Goal: Task Accomplishment & Management: Manage account settings

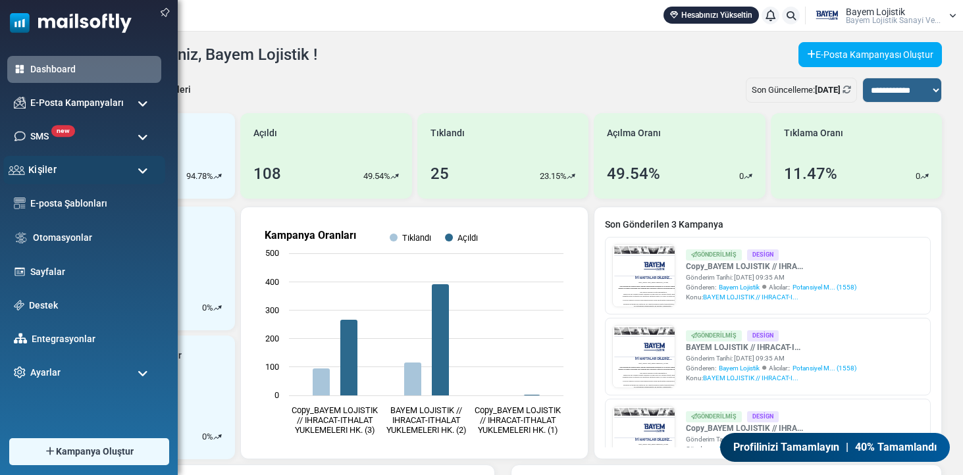
click at [26, 174] on div "Kişiler" at bounding box center [84, 170] width 162 height 28
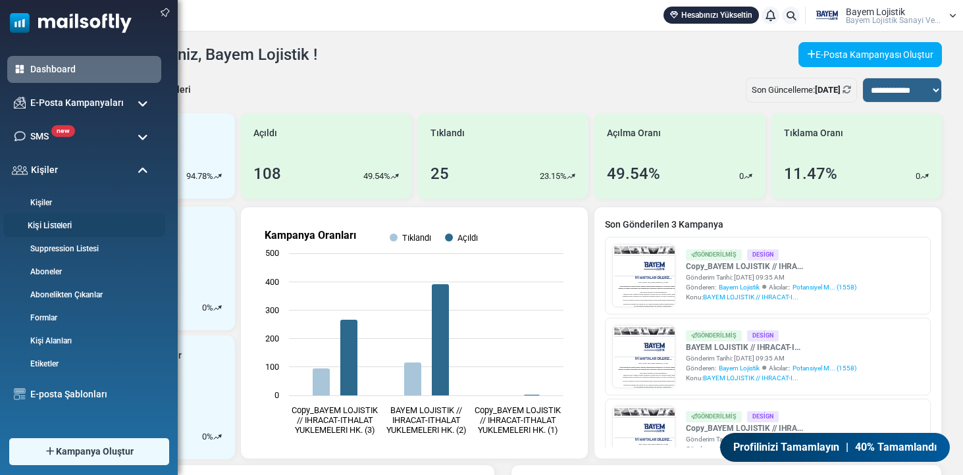
click at [57, 229] on link "Kişi Listeleri" at bounding box center [82, 226] width 158 height 13
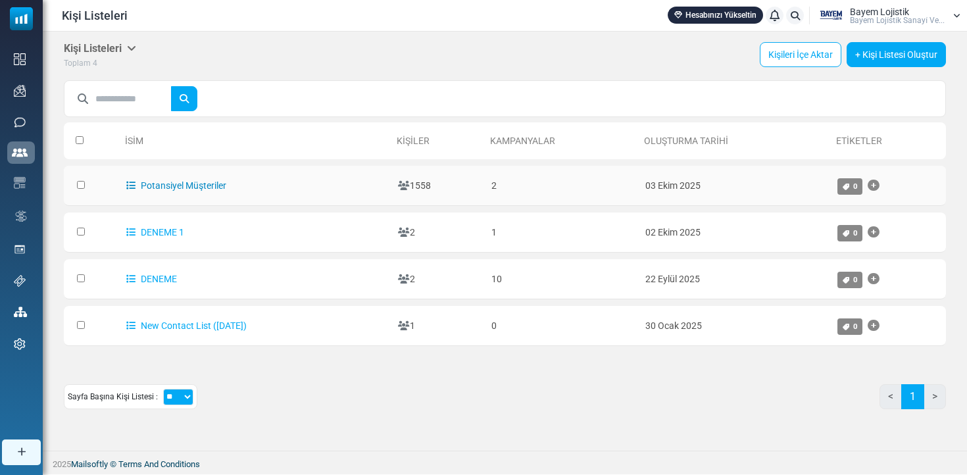
click at [201, 182] on link "Potansiyel Müşteriler" at bounding box center [176, 185] width 100 height 11
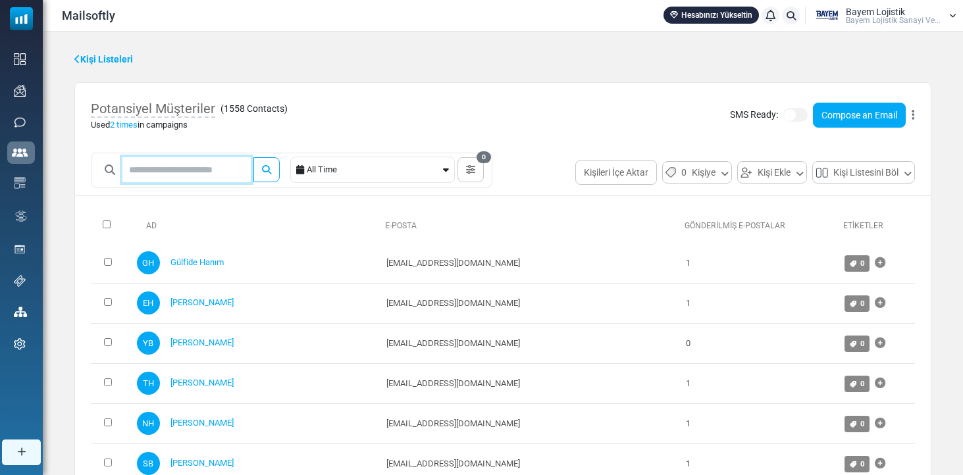
click at [176, 175] on input "text" at bounding box center [186, 169] width 128 height 25
paste input "**********"
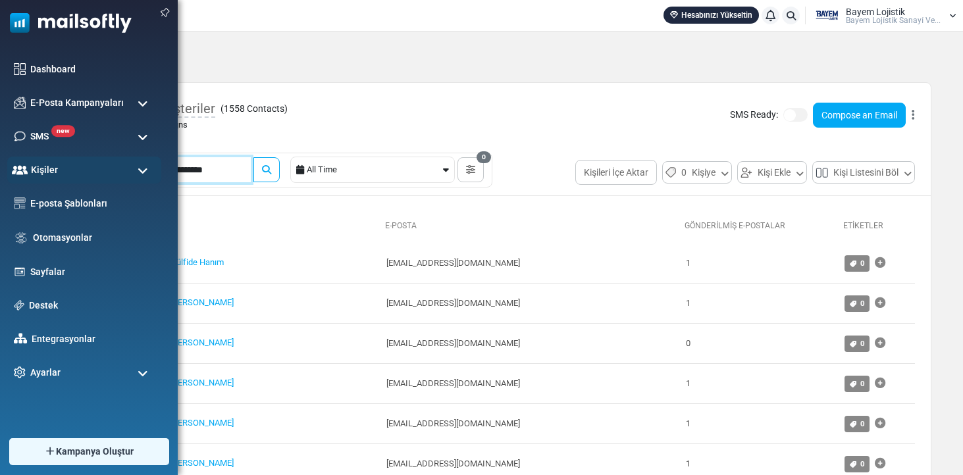
drag, startPoint x: 161, startPoint y: 168, endPoint x: 41, endPoint y: 166, distance: 119.8
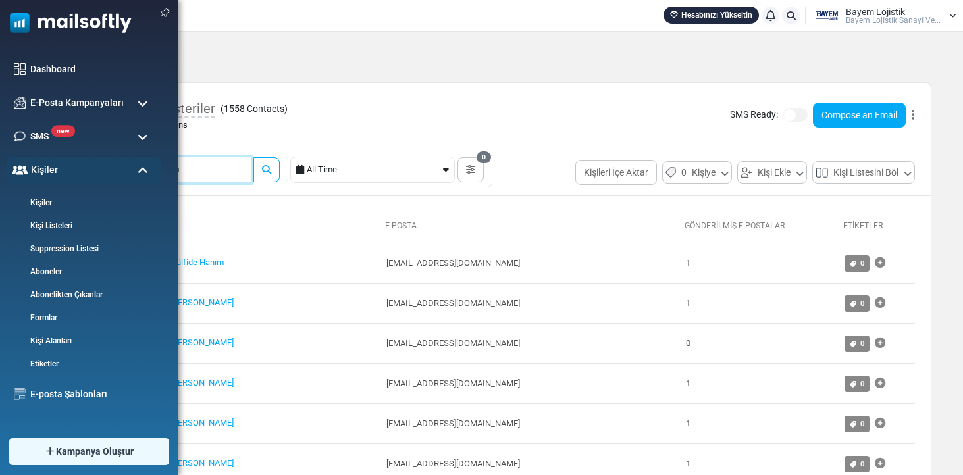
type input "**********"
click at [276, 169] on button "submit" at bounding box center [266, 169] width 26 height 25
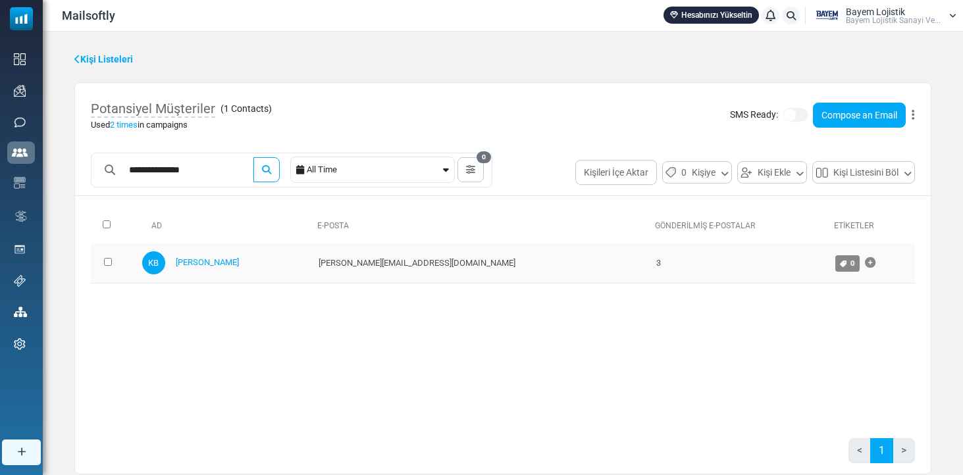
click at [421, 267] on td "kemal@eastwaychem.com" at bounding box center [481, 263] width 338 height 40
click at [218, 264] on link "Kemal Bey" at bounding box center [207, 262] width 63 height 10
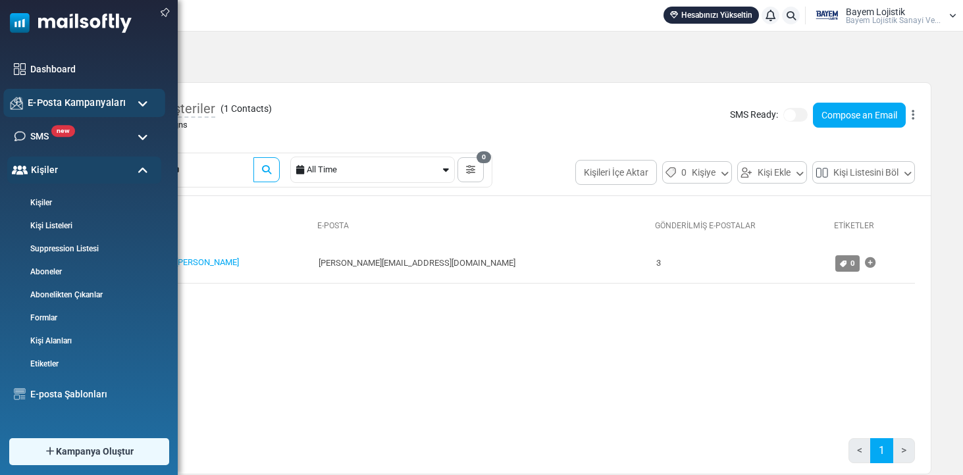
click at [57, 101] on span "E-Posta Kampanyaları" at bounding box center [77, 102] width 98 height 14
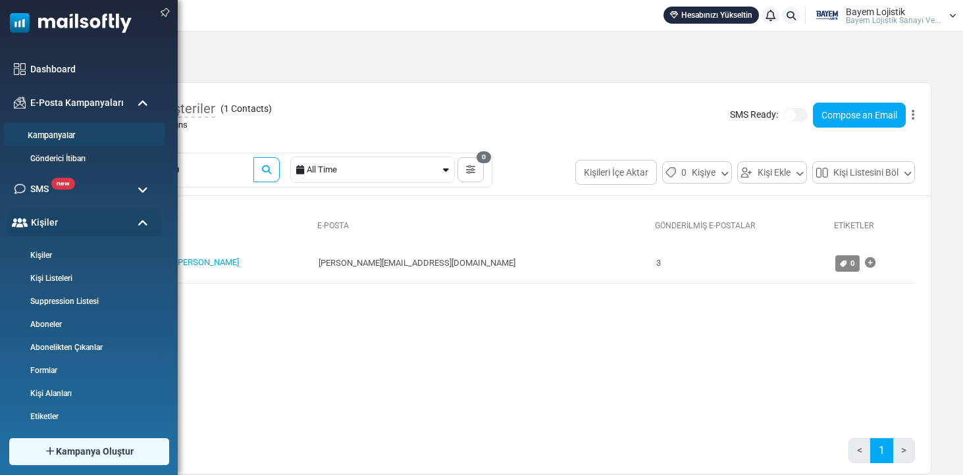
click at [65, 130] on link "Kampanyalar" at bounding box center [82, 136] width 158 height 13
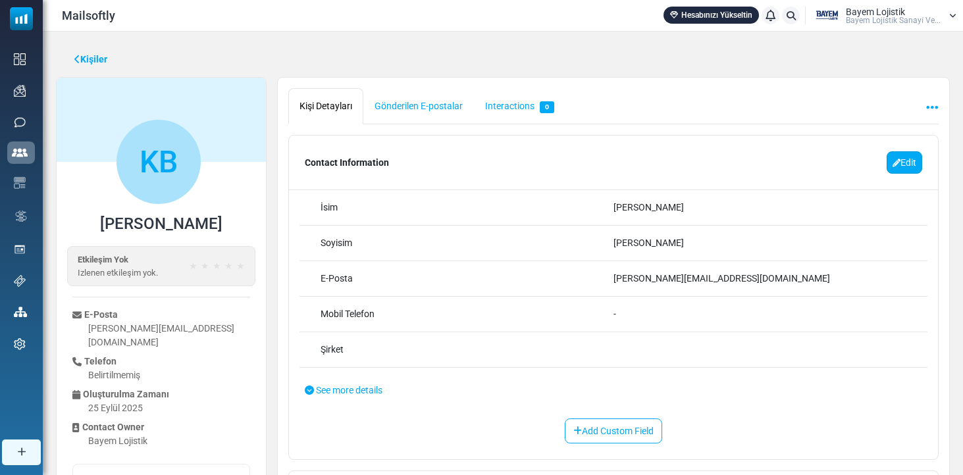
click at [906, 166] on link "Edit" at bounding box center [904, 162] width 36 height 22
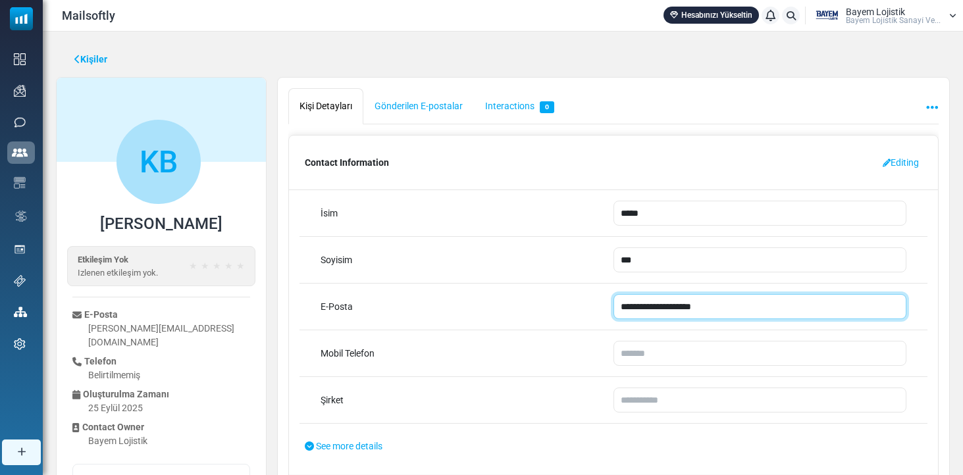
drag, startPoint x: 753, startPoint y: 304, endPoint x: 364, endPoint y: 317, distance: 389.8
drag, startPoint x: 734, startPoint y: 307, endPoint x: 561, endPoint y: 305, distance: 173.7
click at [561, 305] on div "**********" at bounding box center [613, 307] width 628 height 47
paste input "*"
type input "**********"
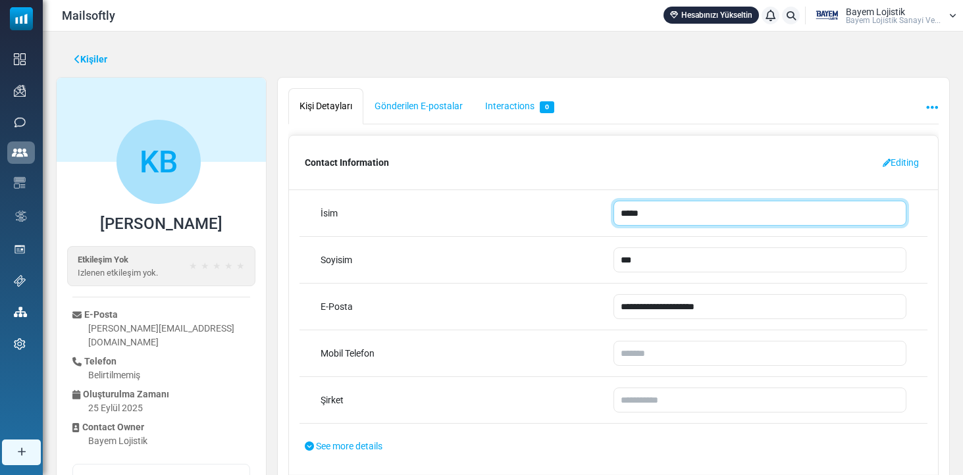
drag, startPoint x: 677, startPoint y: 217, endPoint x: 521, endPoint y: 213, distance: 155.3
type input "******"
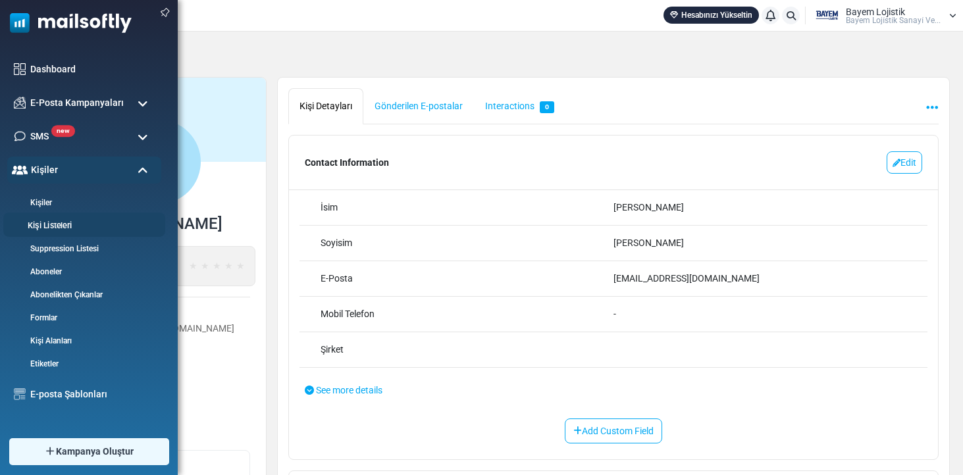
click at [51, 226] on link "Kişi Listeleri" at bounding box center [82, 226] width 158 height 13
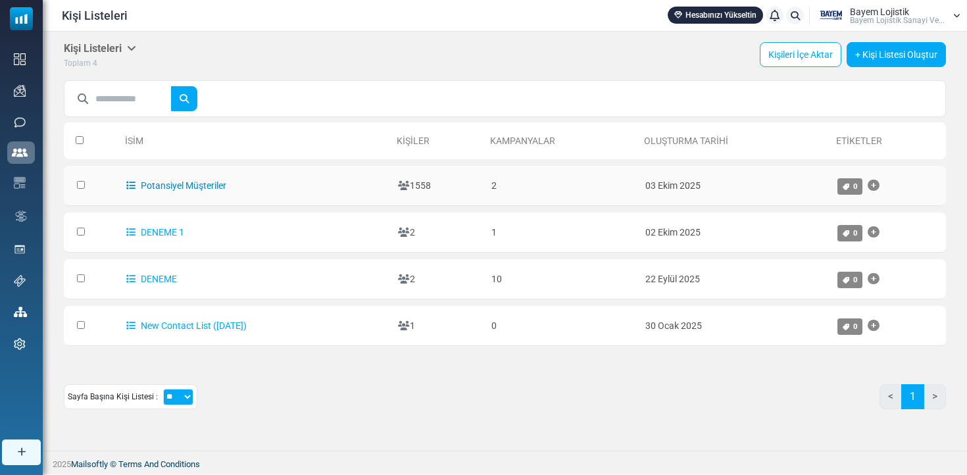
click at [182, 181] on link "Potansiyel Müşteriler" at bounding box center [176, 185] width 100 height 11
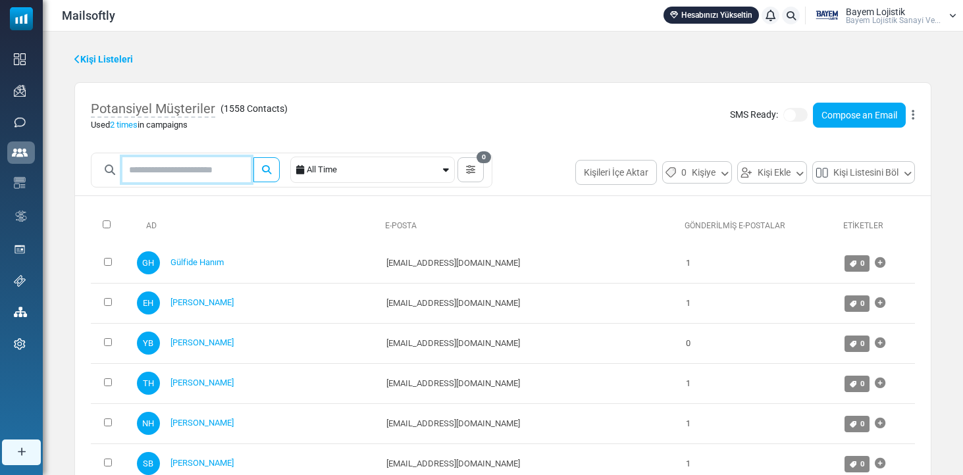
click at [182, 175] on input "text" at bounding box center [186, 169] width 128 height 25
paste input "**********"
drag, startPoint x: 151, startPoint y: 167, endPoint x: 74, endPoint y: 166, distance: 77.7
type input "**********"
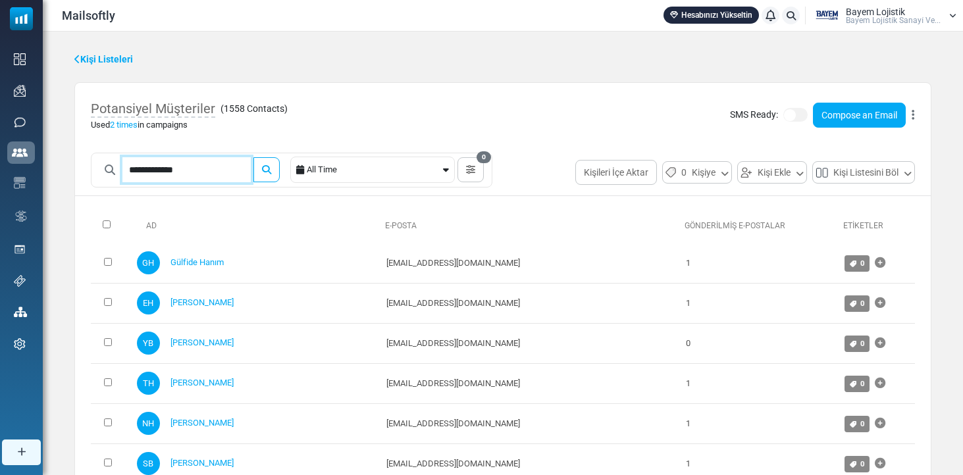
click at [276, 169] on button "submit" at bounding box center [266, 169] width 26 height 25
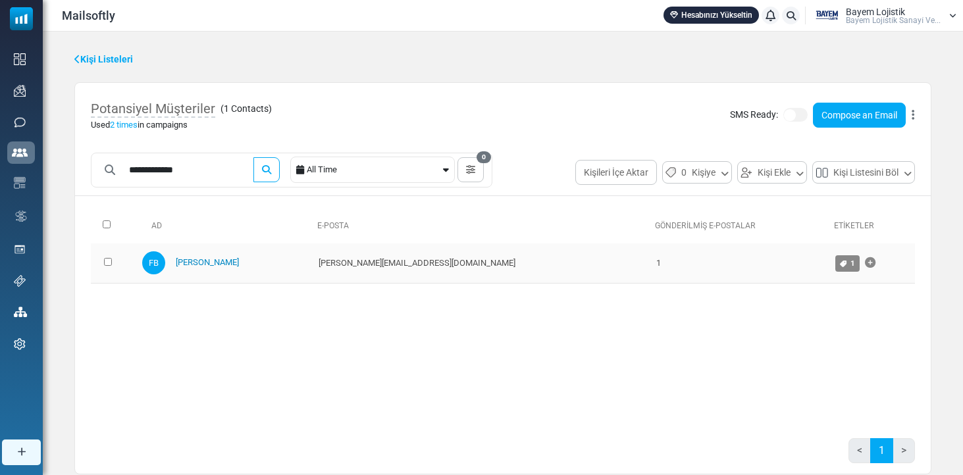
click at [220, 263] on link "Fatih Bey" at bounding box center [207, 262] width 63 height 10
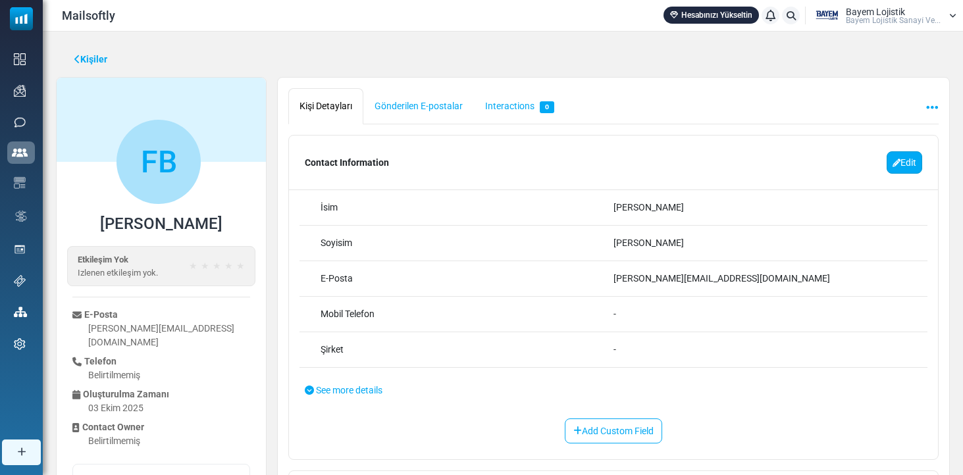
click at [905, 161] on link "Edit" at bounding box center [904, 162] width 36 height 22
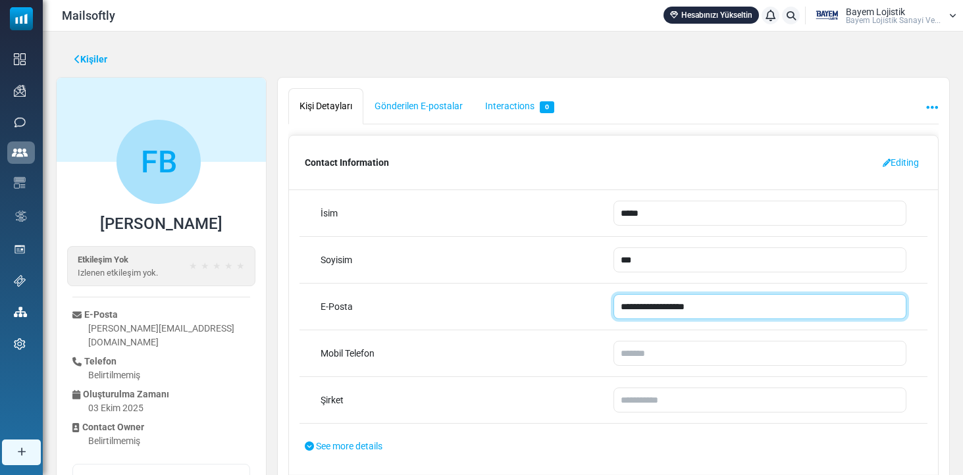
drag, startPoint x: 714, startPoint y: 303, endPoint x: 626, endPoint y: 296, distance: 88.4
paste input "email"
type input "**********"
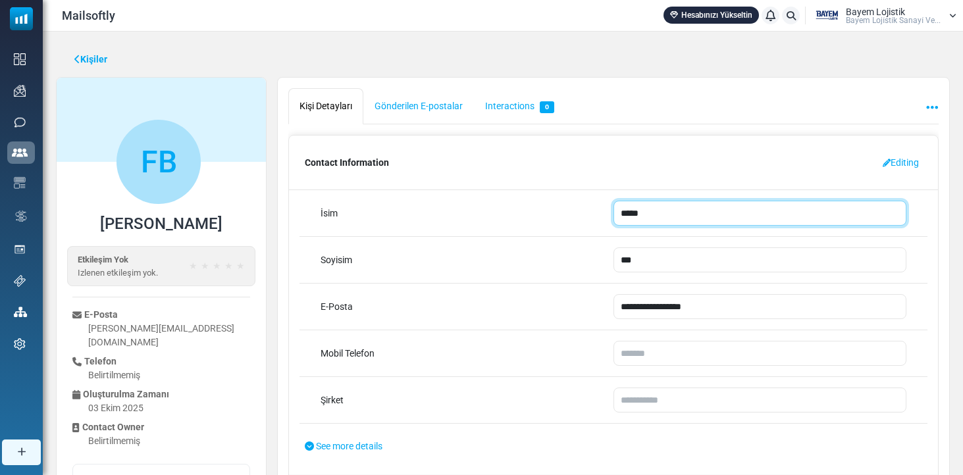
drag, startPoint x: 659, startPoint y: 217, endPoint x: 436, endPoint y: 191, distance: 223.9
type input "*****"
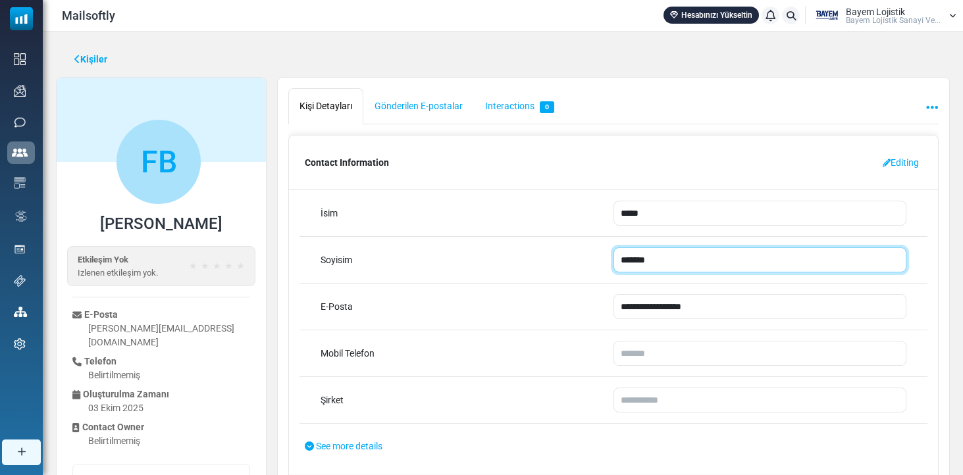
type input "*******"
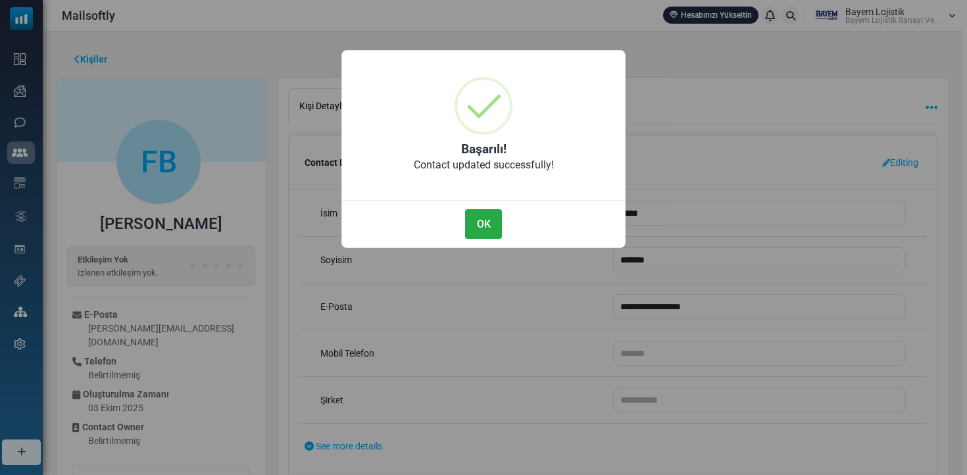
click at [476, 216] on button "OK" at bounding box center [483, 224] width 37 height 30
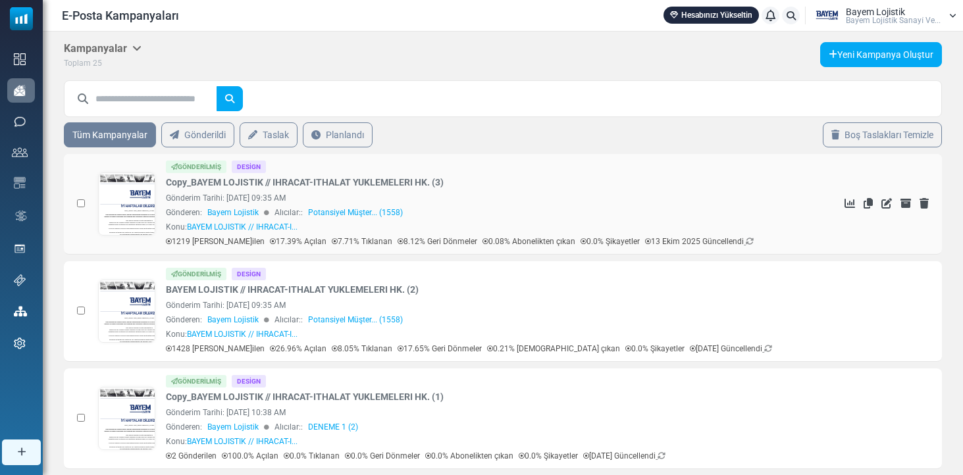
click at [125, 198] on link at bounding box center [127, 241] width 57 height 136
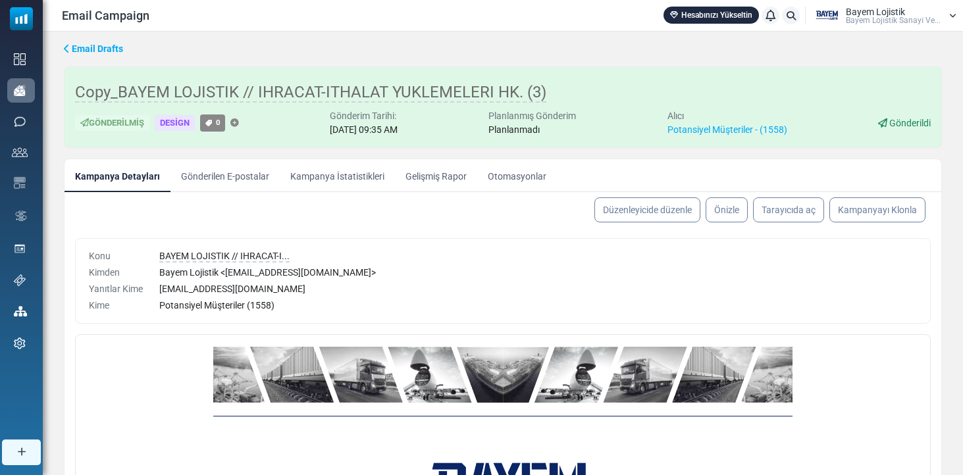
click at [329, 174] on link "Kampanya İstatistikleri" at bounding box center [337, 175] width 115 height 33
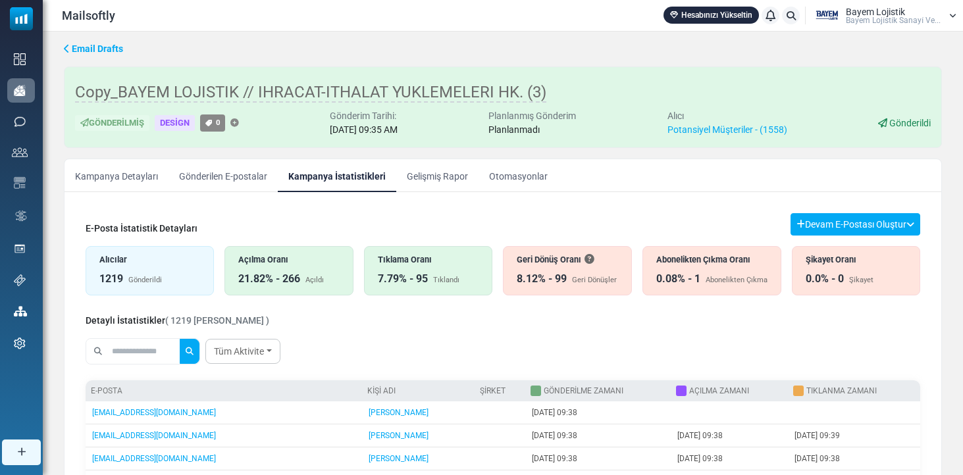
click at [715, 265] on div "Abonelikten Çıkma Oranı" at bounding box center [711, 259] width 111 height 13
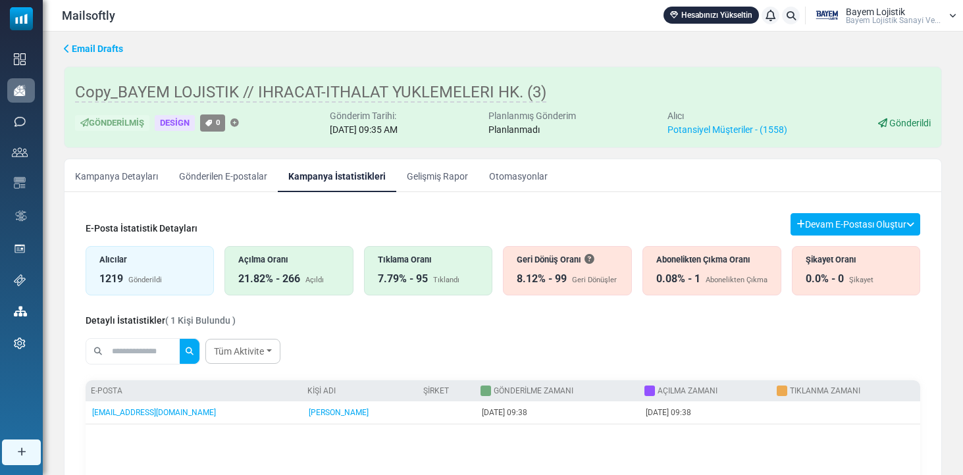
click at [315, 281] on div "Açıldı" at bounding box center [314, 280] width 18 height 11
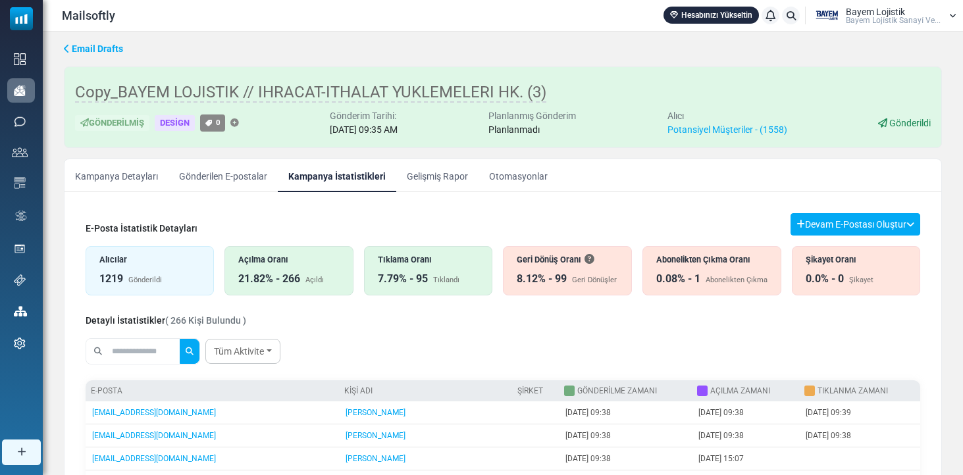
click at [398, 275] on div "7.79% - 95" at bounding box center [403, 279] width 50 height 16
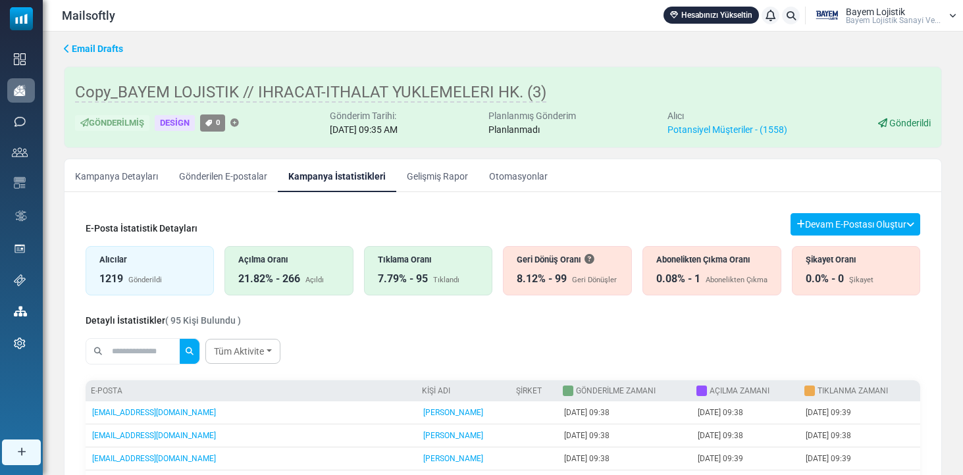
click at [233, 177] on link "Gönderilen E-postalar" at bounding box center [222, 175] width 109 height 33
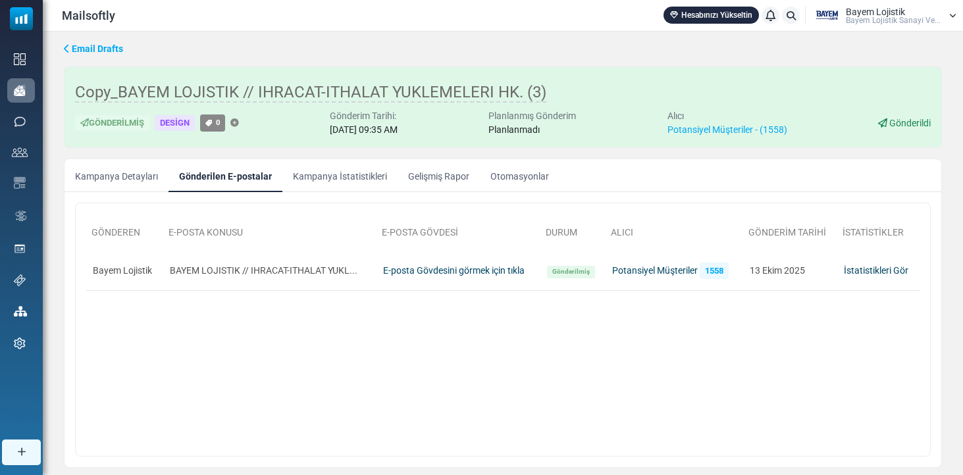
click at [336, 178] on link "Kampanya İstatistikleri" at bounding box center [339, 175] width 115 height 33
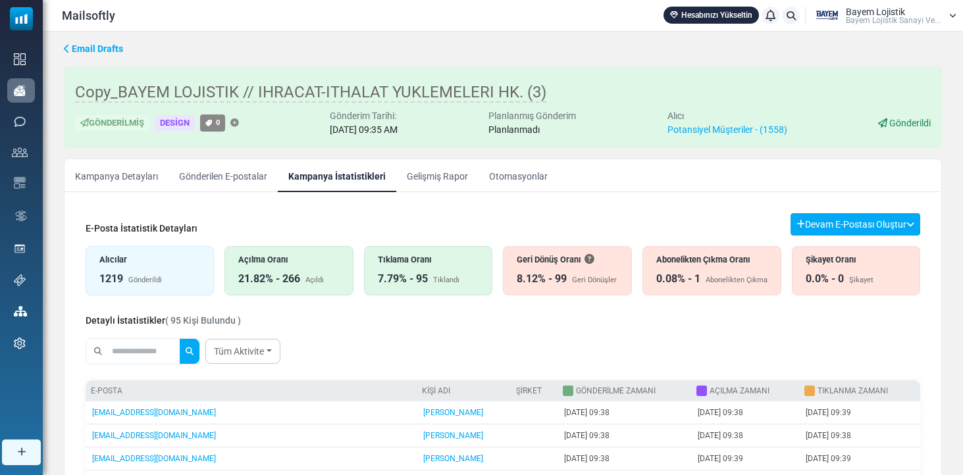
click at [136, 280] on div "Gönderildi" at bounding box center [145, 280] width 34 height 11
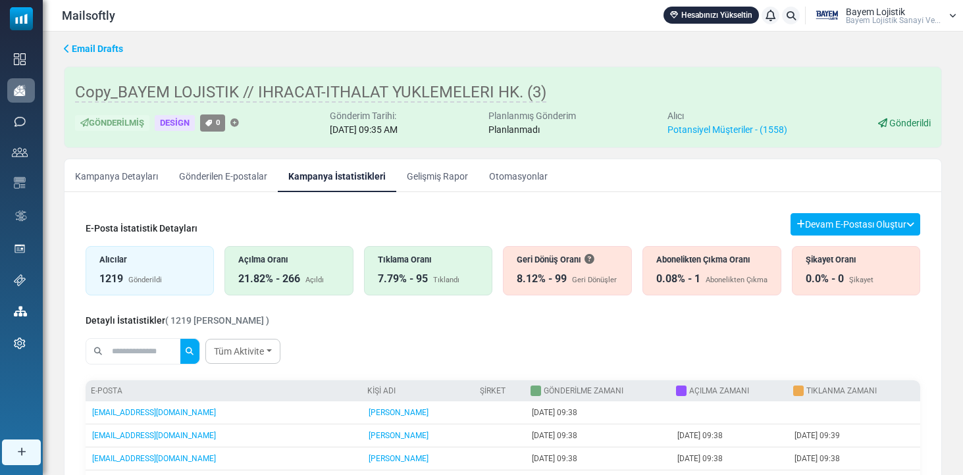
click at [141, 346] on input "text" at bounding box center [144, 351] width 71 height 25
click at [198, 351] on button "submit" at bounding box center [190, 351] width 20 height 25
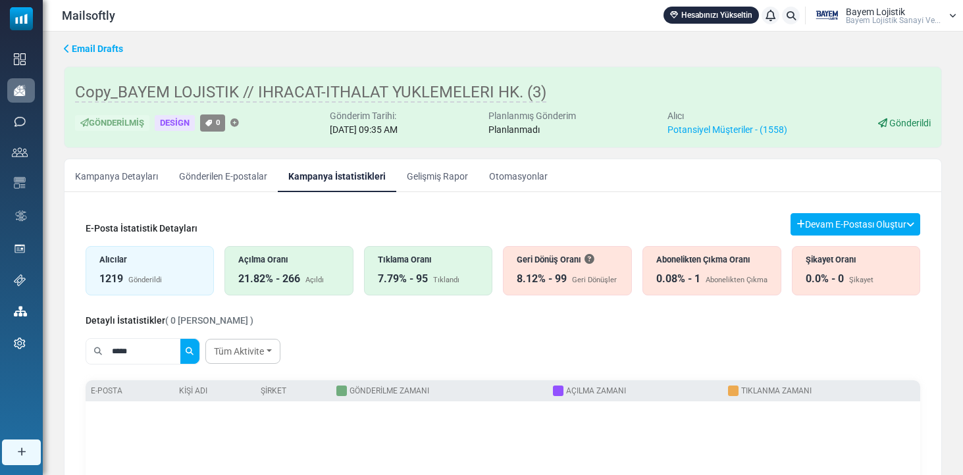
click at [198, 351] on button "submit" at bounding box center [190, 351] width 20 height 25
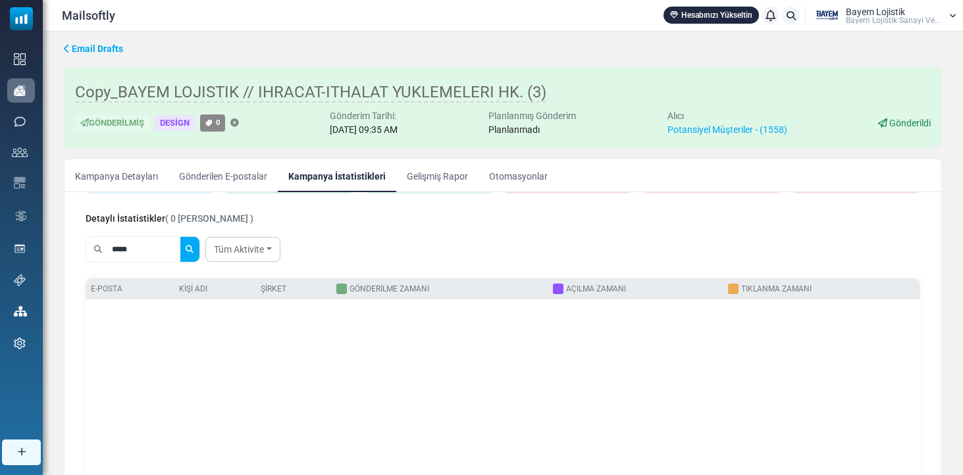
scroll to position [102, 0]
click at [198, 249] on button "submit" at bounding box center [190, 249] width 20 height 25
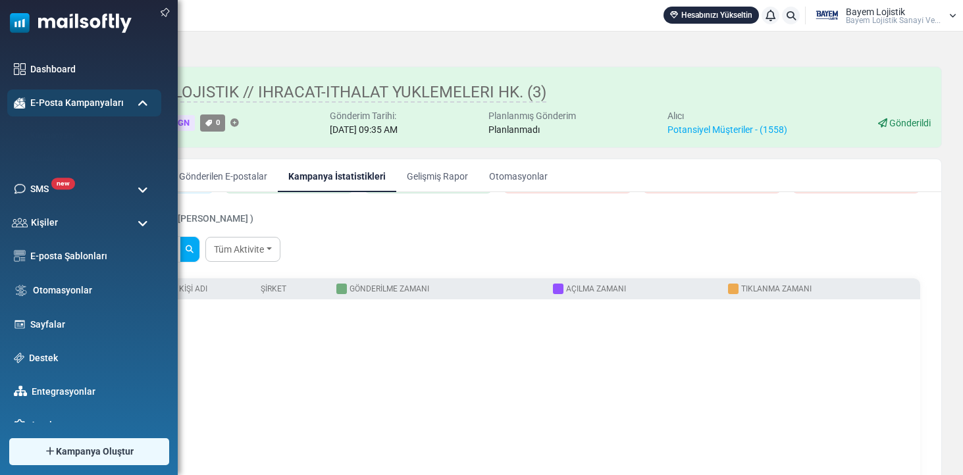
drag, startPoint x: 157, startPoint y: 249, endPoint x: 14, endPoint y: 243, distance: 143.6
click at [14, 243] on body "Mailsoftly Hesabınızı Yükseltin Bildirimler Bayem Lojistik Bayem Loji̇sti̇k San…" at bounding box center [481, 308] width 963 height 617
click at [198, 249] on button "submit" at bounding box center [190, 249] width 20 height 25
type input "*"
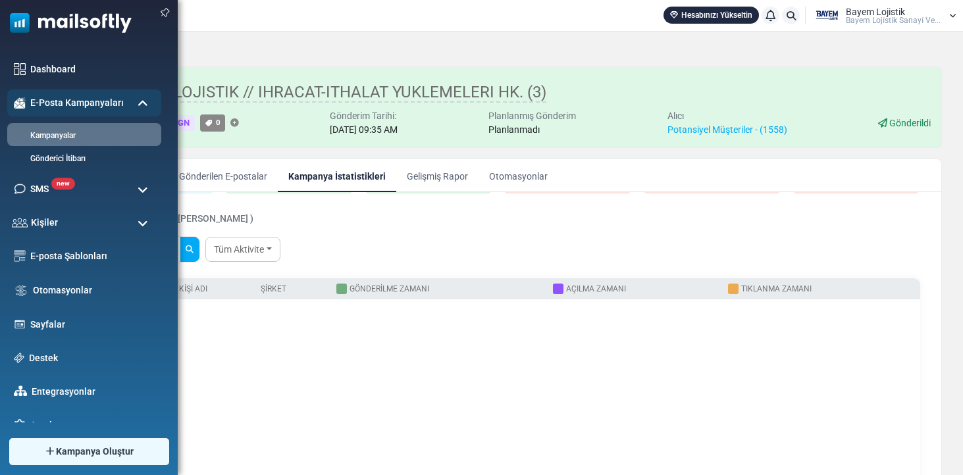
type input "*****"
click at [198, 249] on button "submit" at bounding box center [190, 249] width 20 height 25
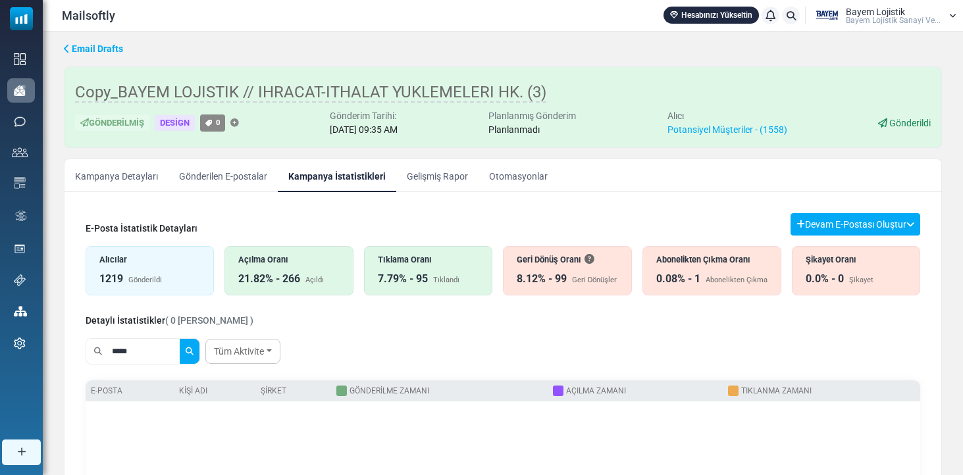
click at [165, 274] on div "1219 Gönderildi" at bounding box center [149, 279] width 101 height 16
click at [220, 178] on link "Gönderilen E-postalar" at bounding box center [222, 175] width 109 height 33
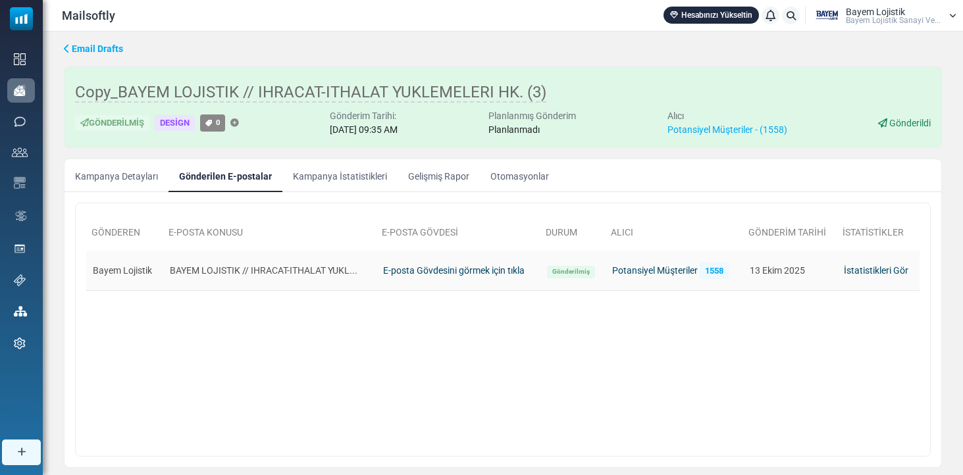
click at [237, 277] on td "BAYEM LOJISTIK // IHRACAT-ITHALAT YUKL..." at bounding box center [269, 271] width 213 height 40
click at [249, 270] on td "BAYEM LOJISTIK // IHRACAT-ITHALAT YUKL..." at bounding box center [269, 271] width 213 height 40
click at [319, 173] on link "Kampanya İstatistikleri" at bounding box center [339, 175] width 115 height 33
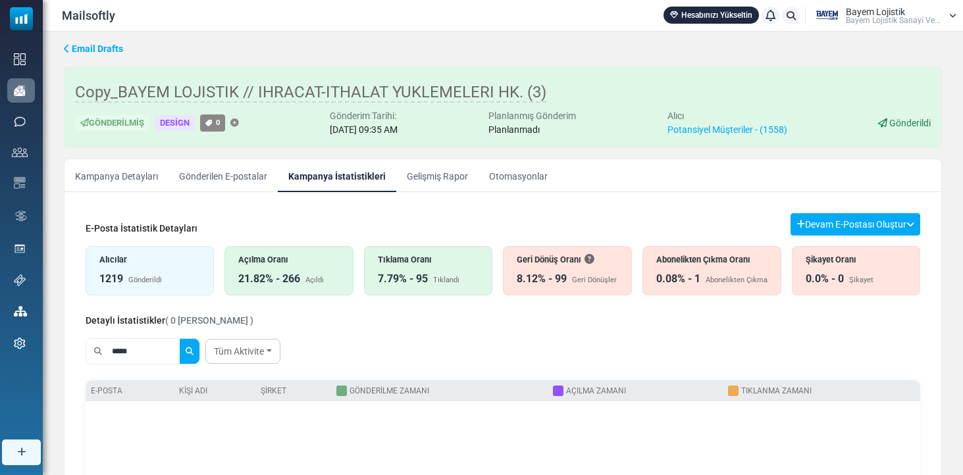
scroll to position [0, 0]
drag, startPoint x: 147, startPoint y: 347, endPoint x: 107, endPoint y: 340, distance: 40.1
click at [107, 340] on div "*****" at bounding box center [142, 351] width 113 height 25
click at [198, 351] on button "submit" at bounding box center [190, 351] width 20 height 25
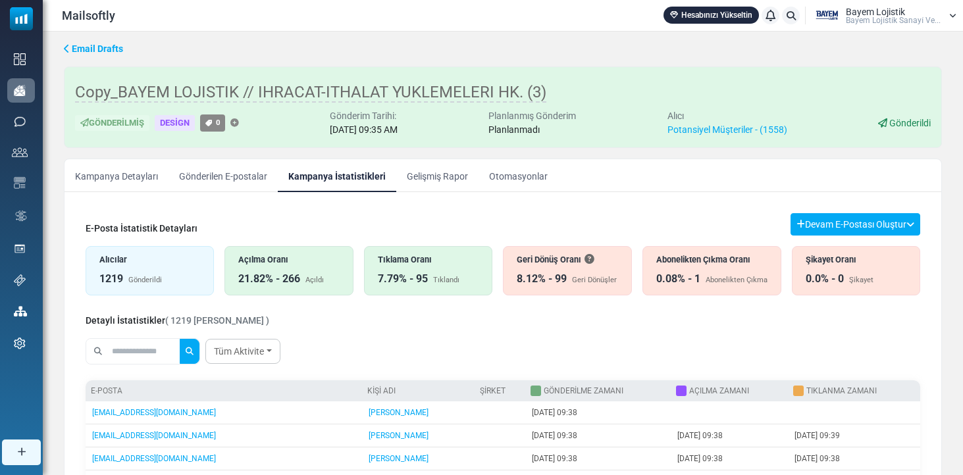
click at [120, 364] on div at bounding box center [143, 351] width 115 height 26
click at [138, 350] on input "text" at bounding box center [144, 351] width 71 height 25
click at [198, 351] on button "submit" at bounding box center [190, 351] width 20 height 25
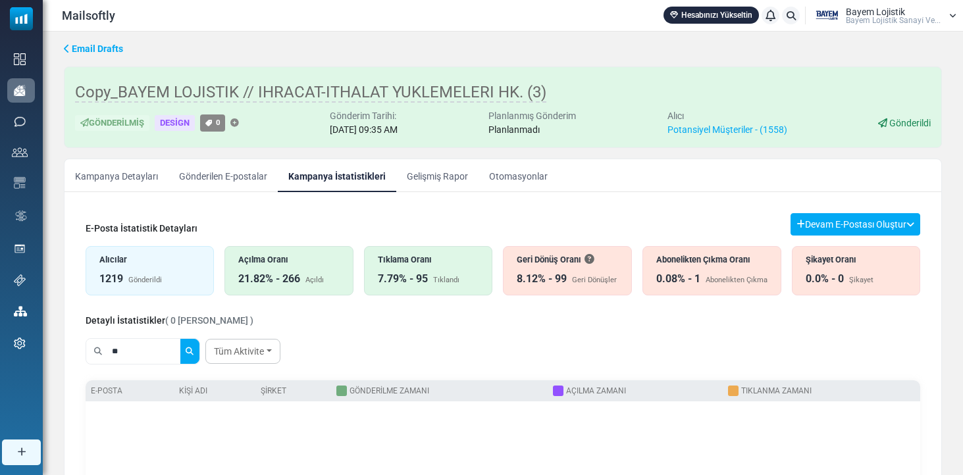
type input "*"
click at [198, 351] on button "submit" at bounding box center [190, 351] width 20 height 25
type input "*"
click at [198, 351] on button "submit" at bounding box center [190, 351] width 20 height 25
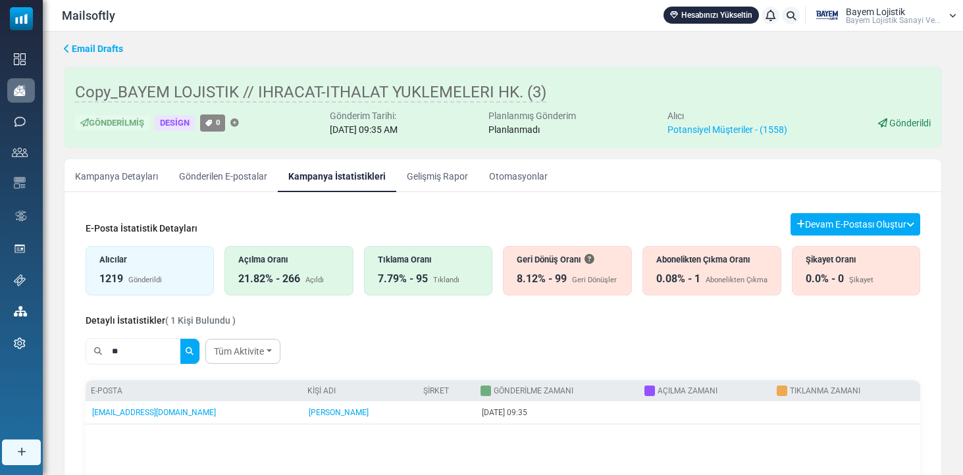
type input "*"
type input "*******"
click at [198, 351] on button "submit" at bounding box center [190, 351] width 20 height 25
drag, startPoint x: 155, startPoint y: 349, endPoint x: 66, endPoint y: 347, distance: 88.9
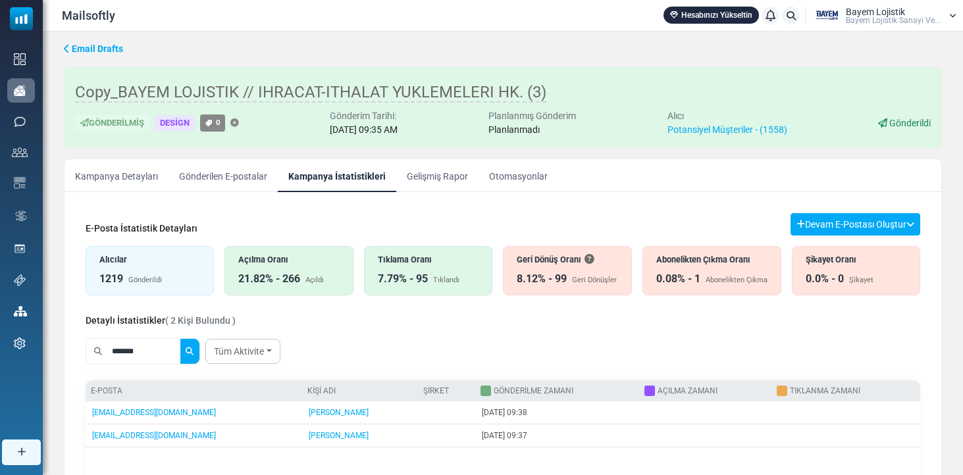
click at [68, 348] on div "E-Posta İstatistik Detayları Devam E-Postası Oluştur Filtre Sonucundan Bir List…" at bounding box center [502, 433] width 877 height 461
paste input "**********"
type input "**********"
click at [198, 351] on button "submit" at bounding box center [190, 351] width 20 height 25
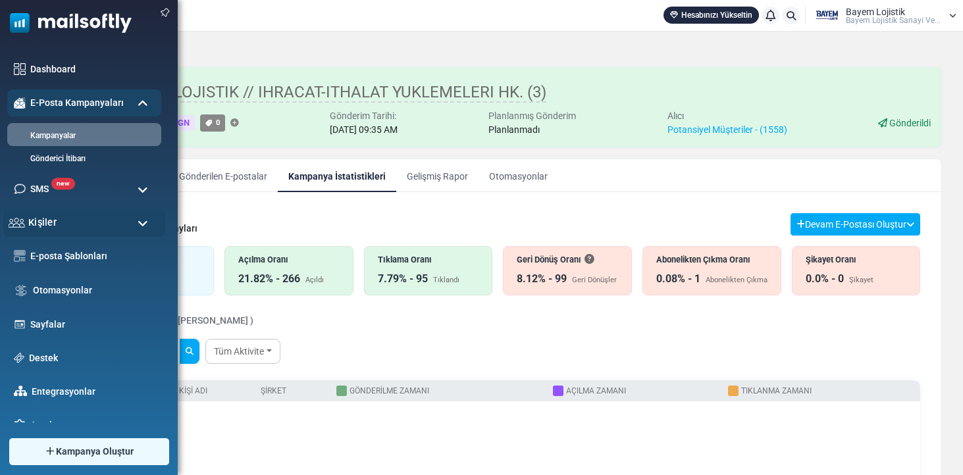
click at [64, 224] on div "Kişiler" at bounding box center [84, 223] width 162 height 28
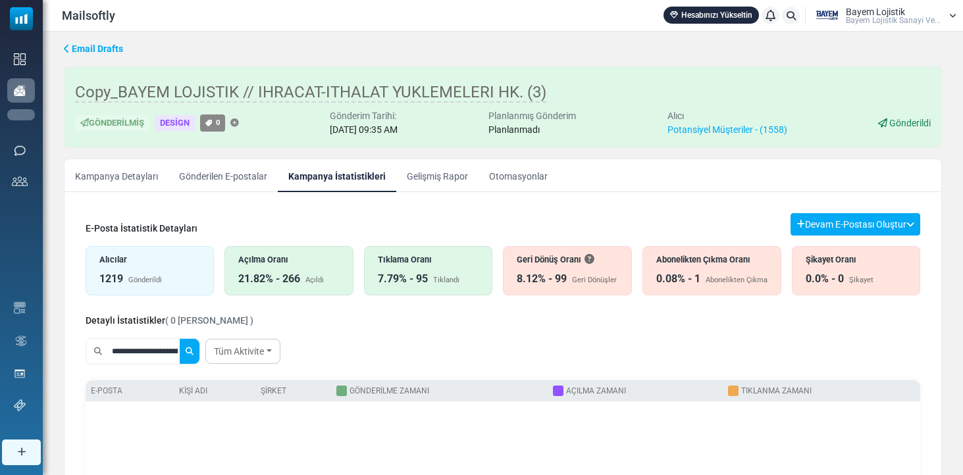
click at [0, 0] on link "Kişi Listeleri" at bounding box center [0, 0] width 0 height 0
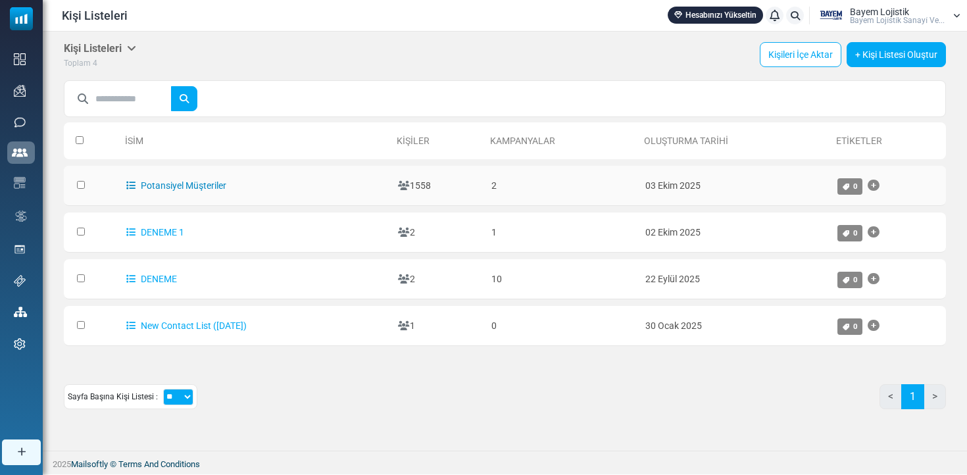
click at [189, 184] on link "Potansiyel Müşteriler" at bounding box center [176, 185] width 100 height 11
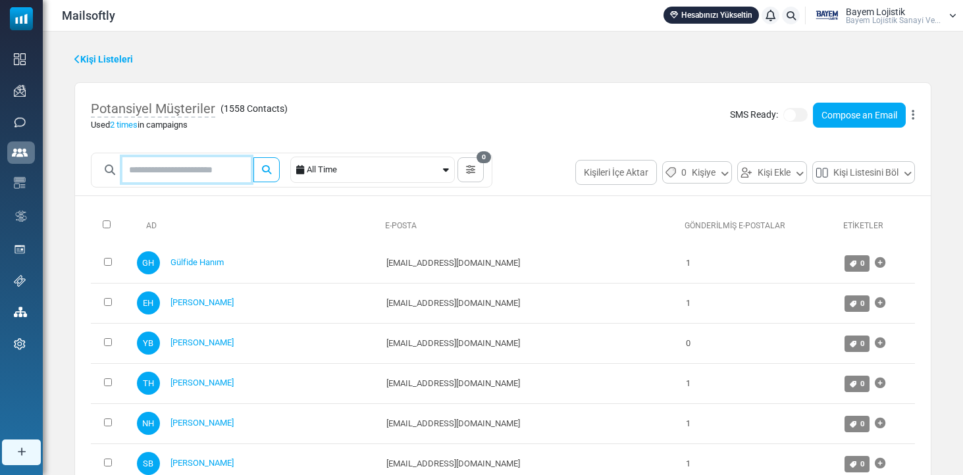
click at [206, 168] on input "text" at bounding box center [186, 169] width 128 height 25
paste input "**********"
type input "**********"
click at [276, 169] on button "submit" at bounding box center [266, 169] width 26 height 25
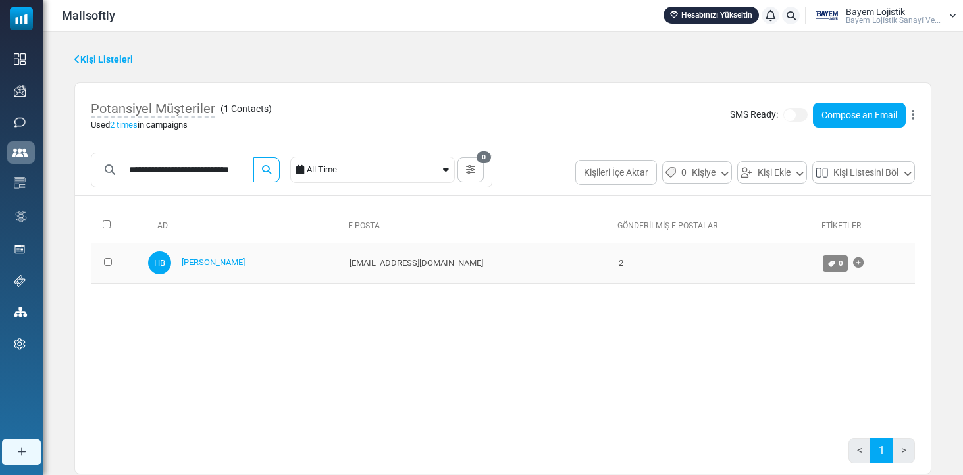
click at [612, 263] on td "2" at bounding box center [714, 263] width 204 height 40
drag, startPoint x: 575, startPoint y: 261, endPoint x: 565, endPoint y: 261, distance: 9.2
click at [567, 261] on tr "HB Halit Bey halit.esendemir@tekkeli.com.tr 2 0" at bounding box center [503, 263] width 824 height 40
click at [432, 261] on td "halit.esendemir@tekkeli.com.tr" at bounding box center [477, 263] width 269 height 40
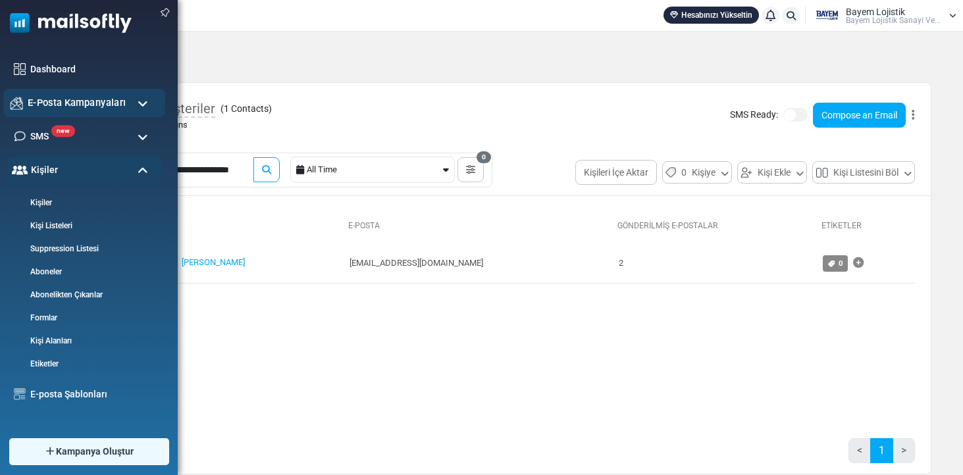
click at [60, 104] on span "E-Posta Kampanyaları" at bounding box center [77, 102] width 98 height 14
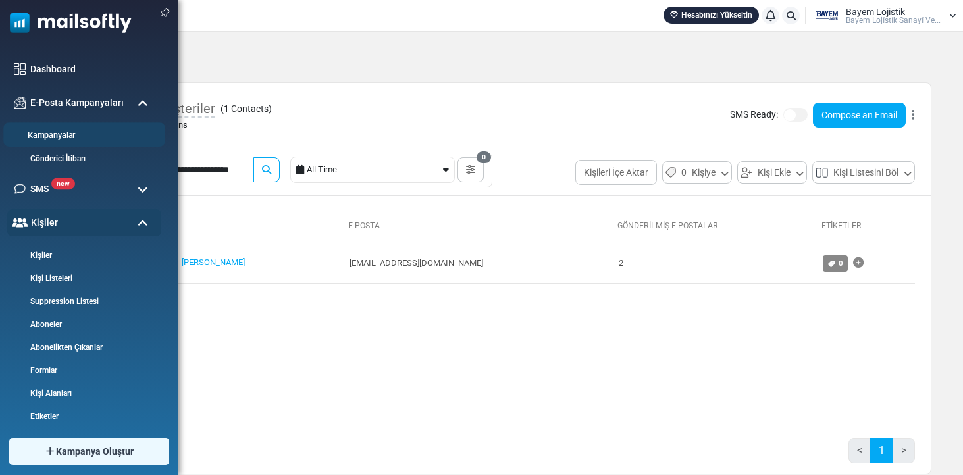
click at [72, 136] on link "Kampanyalar" at bounding box center [82, 136] width 158 height 13
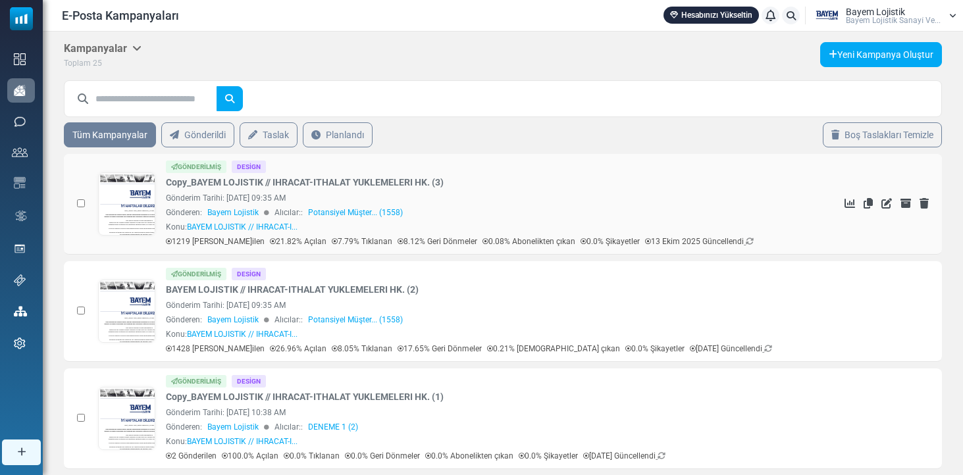
click at [116, 199] on link at bounding box center [127, 241] width 57 height 136
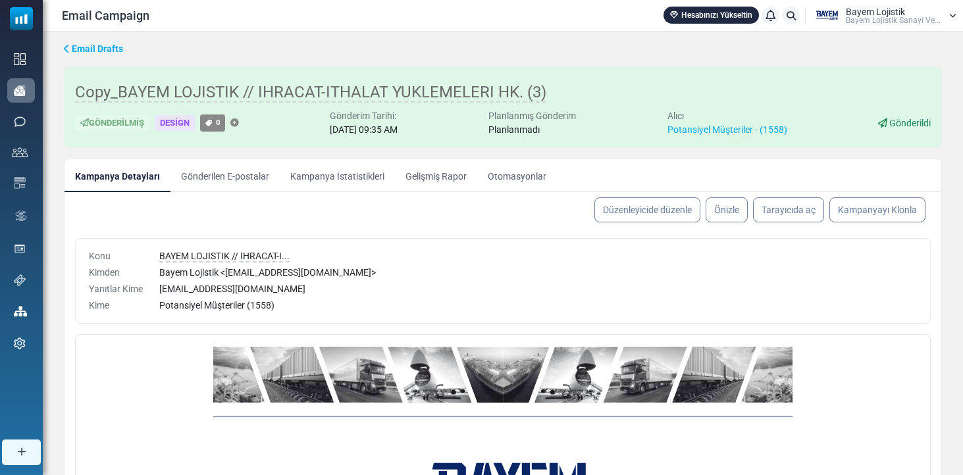
click at [319, 179] on link "Kampanya İstatistikleri" at bounding box center [337, 175] width 115 height 33
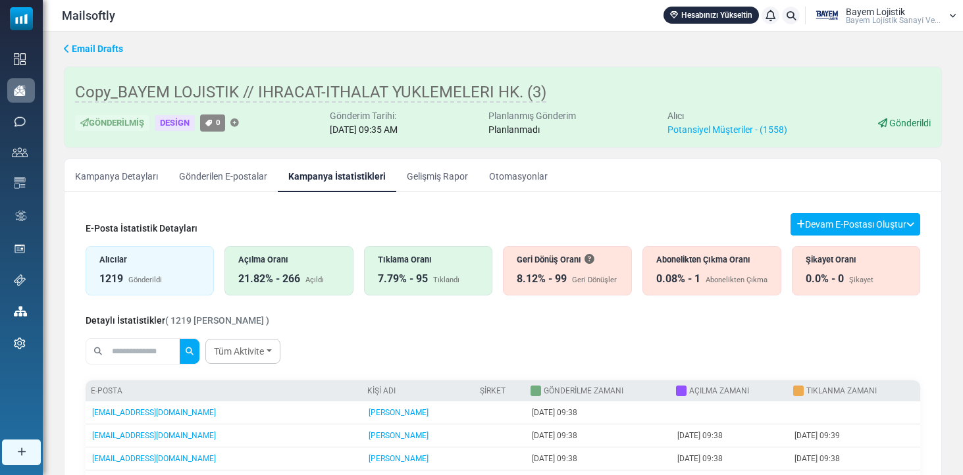
click at [461, 183] on link "Gelişmiş Rapor" at bounding box center [437, 175] width 82 height 33
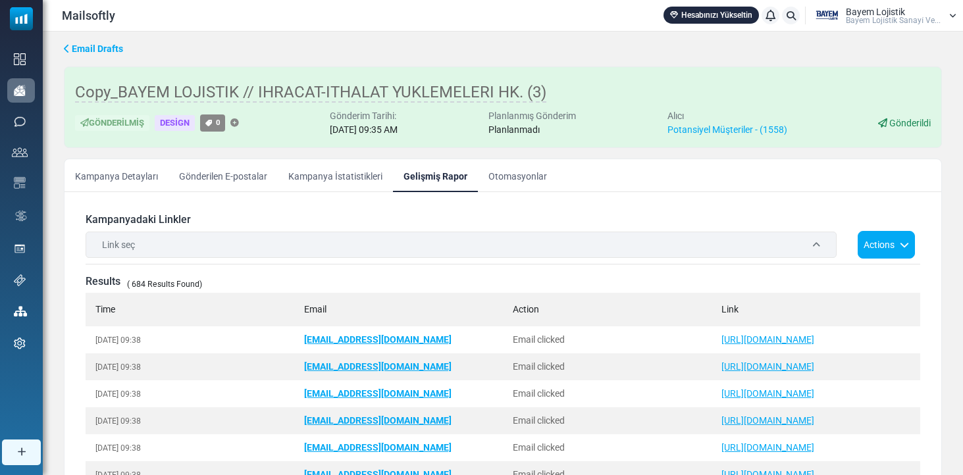
click at [358, 184] on link "Kampanya İstatistikleri" at bounding box center [335, 175] width 115 height 33
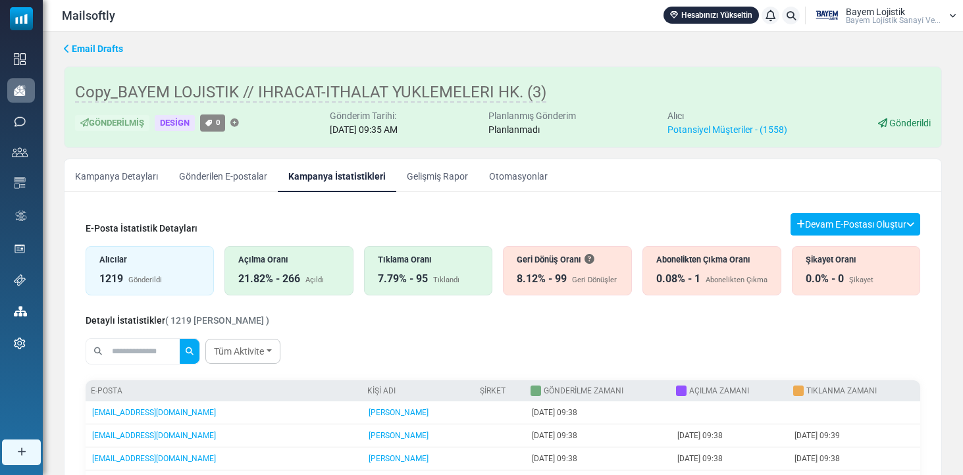
scroll to position [75, 0]
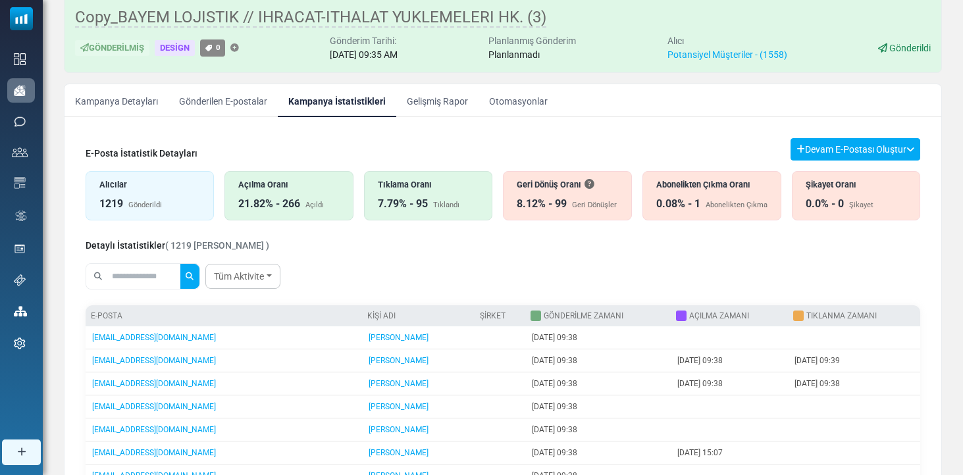
click at [135, 279] on input "text" at bounding box center [144, 276] width 71 height 25
paste input "**********"
click at [198, 276] on button "submit" at bounding box center [190, 276] width 20 height 25
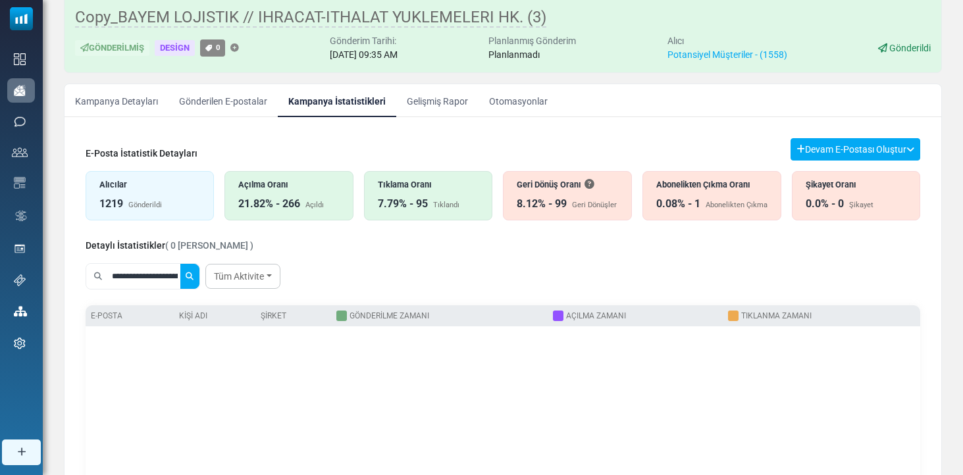
click at [198, 276] on button "submit" at bounding box center [190, 276] width 20 height 25
type input "*"
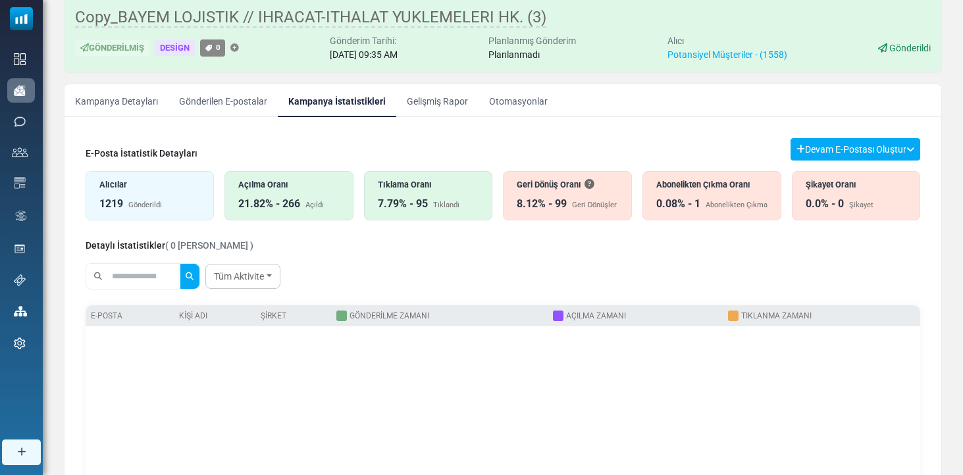
click at [198, 276] on button "submit" at bounding box center [190, 276] width 20 height 25
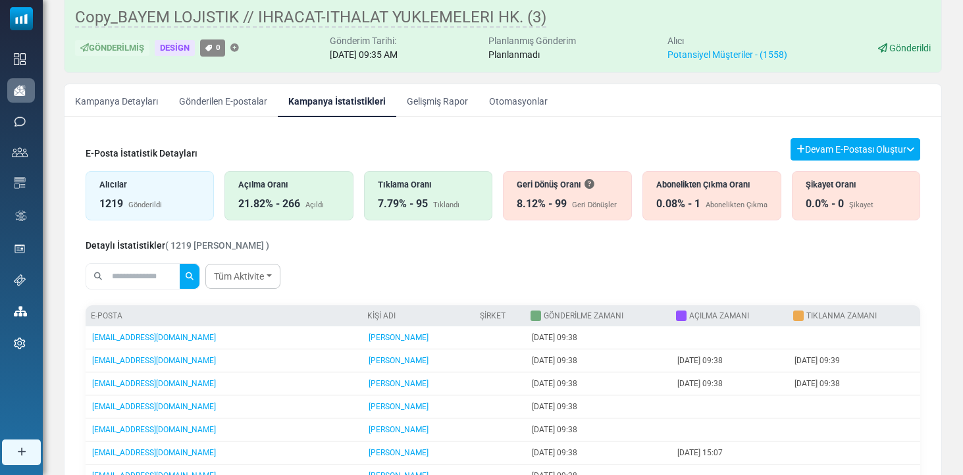
click at [534, 192] on div "Geri Dönüş Oranı 8.12% - 99 Geri Dönüşler" at bounding box center [567, 195] width 128 height 49
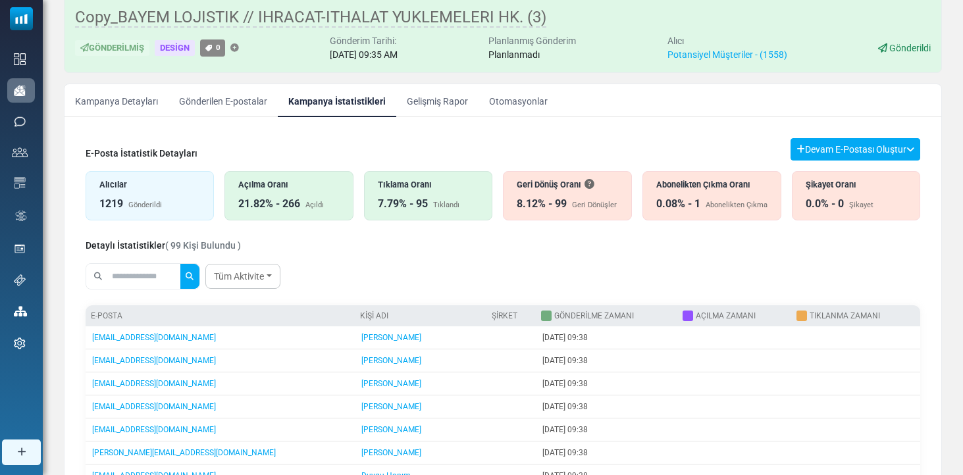
click at [157, 268] on input "text" at bounding box center [144, 276] width 71 height 25
paste input "**********"
click at [198, 276] on button "submit" at bounding box center [190, 276] width 20 height 25
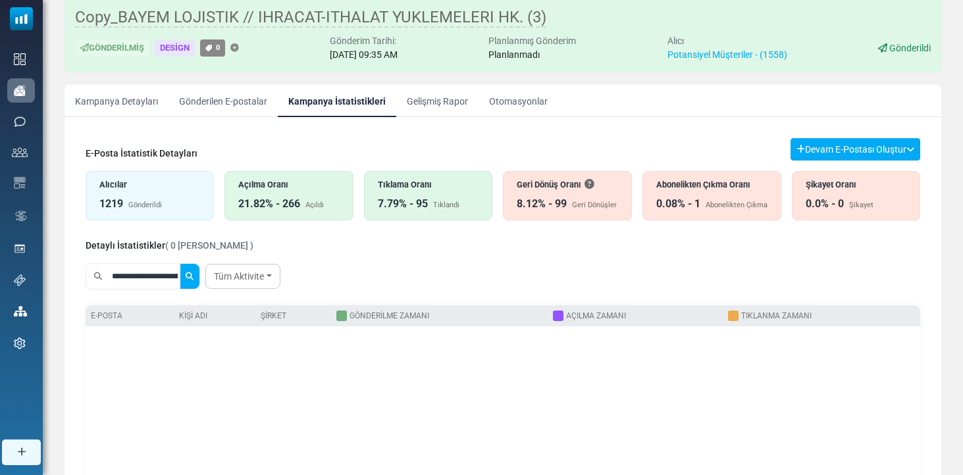
click at [198, 276] on button "submit" at bounding box center [190, 276] width 20 height 25
type input "**********"
click at [198, 276] on button "submit" at bounding box center [190, 276] width 20 height 25
click at [124, 176] on div "Alıcılar 1219 Gönderildi" at bounding box center [150, 195] width 128 height 49
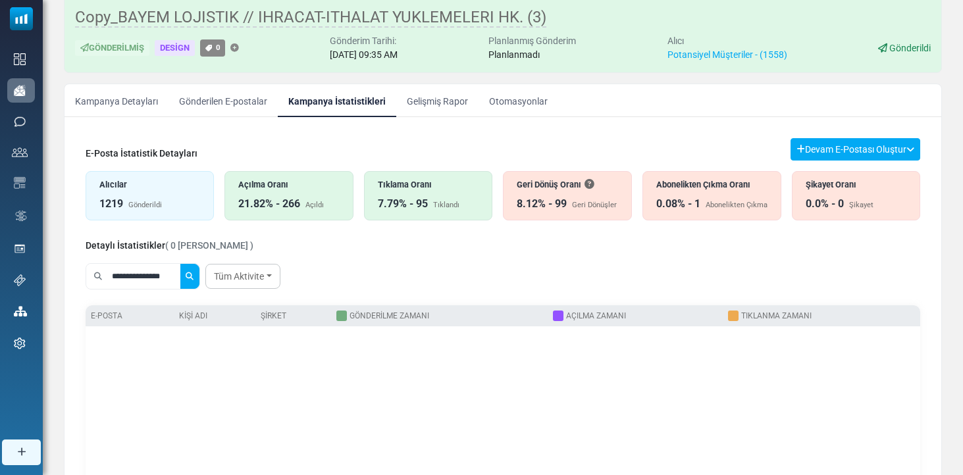
drag, startPoint x: 176, startPoint y: 277, endPoint x: 64, endPoint y: 262, distance: 112.2
click at [65, 262] on div "E-Posta İstatistik Detayları Devam E-Postası Oluştur Filtre Sonucundan Bir List…" at bounding box center [502, 358] width 877 height 461
click at [198, 277] on button "submit" at bounding box center [190, 277] width 20 height 25
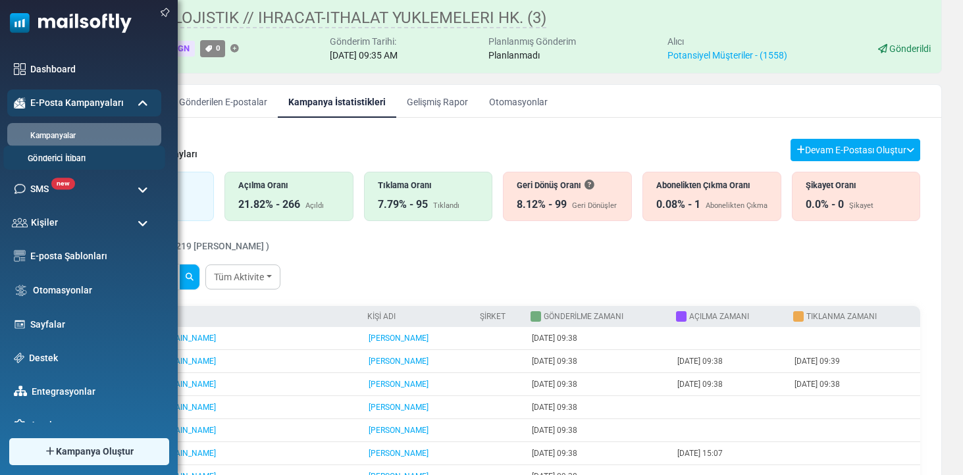
click at [80, 164] on link "Gönderici İtibarı" at bounding box center [82, 159] width 158 height 13
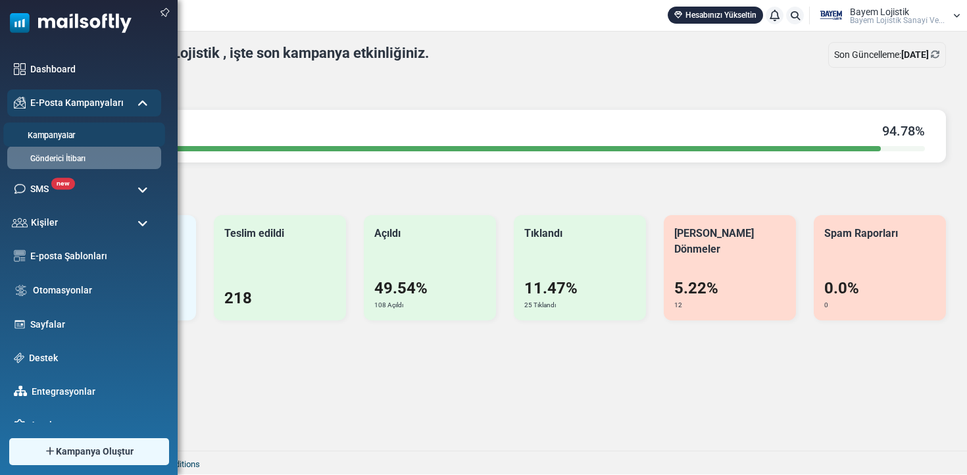
click at [57, 136] on link "Kampanyalar" at bounding box center [82, 136] width 158 height 13
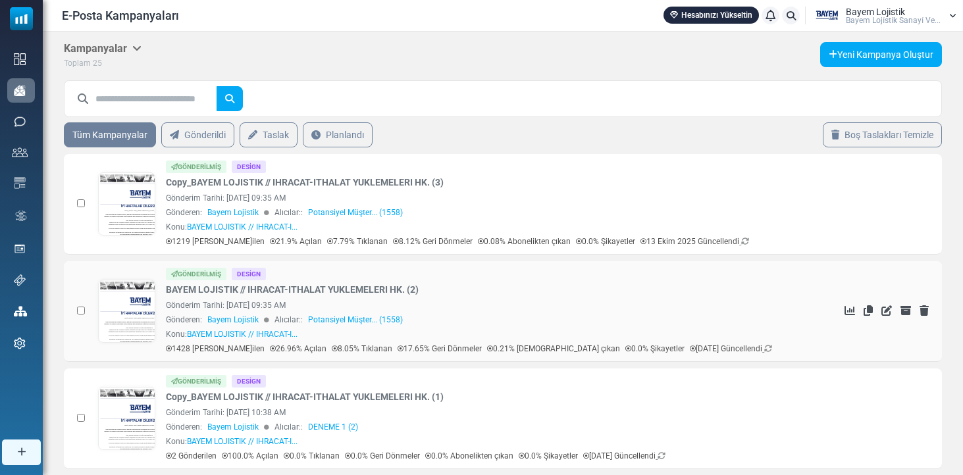
click at [122, 311] on link at bounding box center [127, 348] width 57 height 136
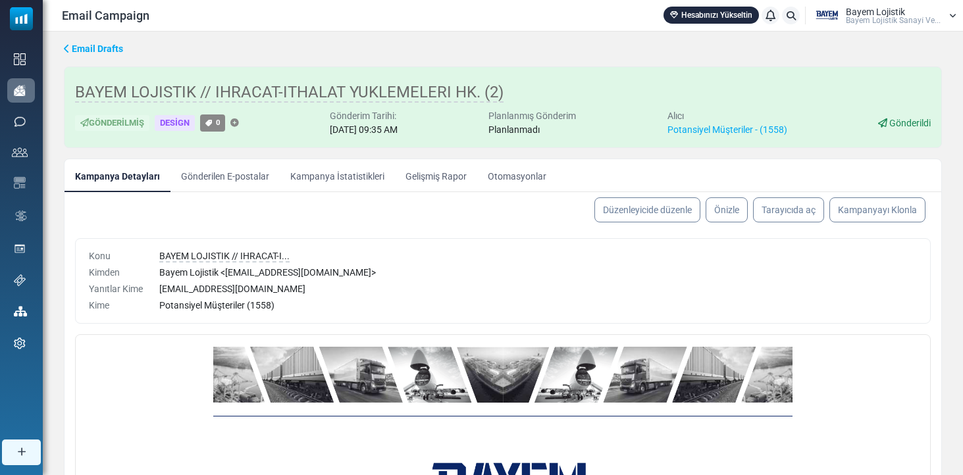
click at [315, 178] on link "Kampanya İstatistikleri" at bounding box center [337, 175] width 115 height 33
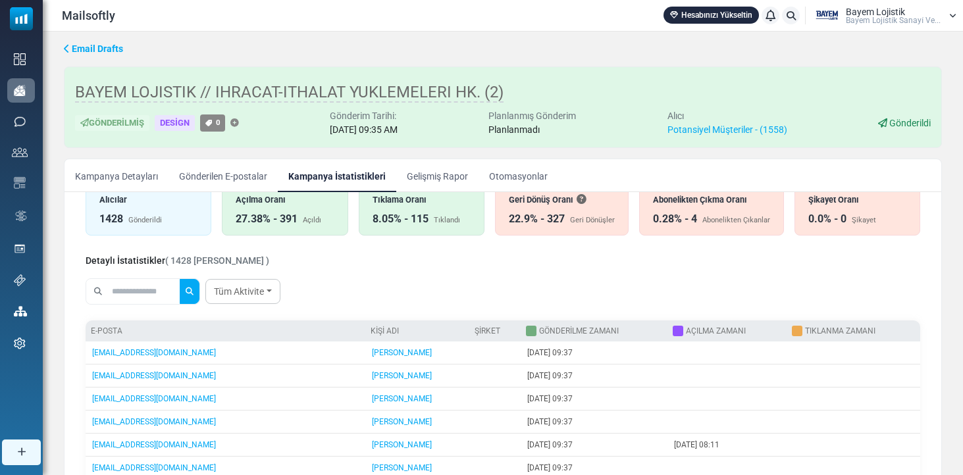
scroll to position [63, 0]
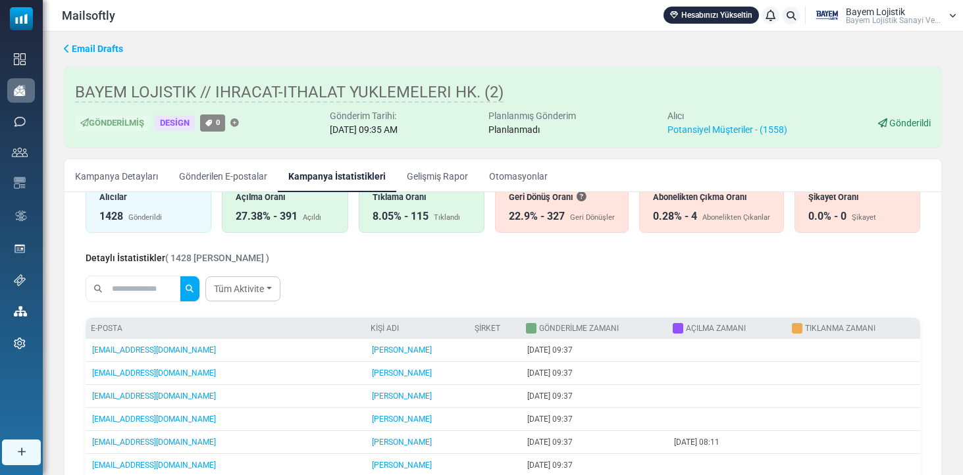
click at [139, 286] on input "text" at bounding box center [144, 288] width 71 height 25
paste input "**********"
type input "**********"
click at [198, 289] on button "submit" at bounding box center [190, 288] width 20 height 25
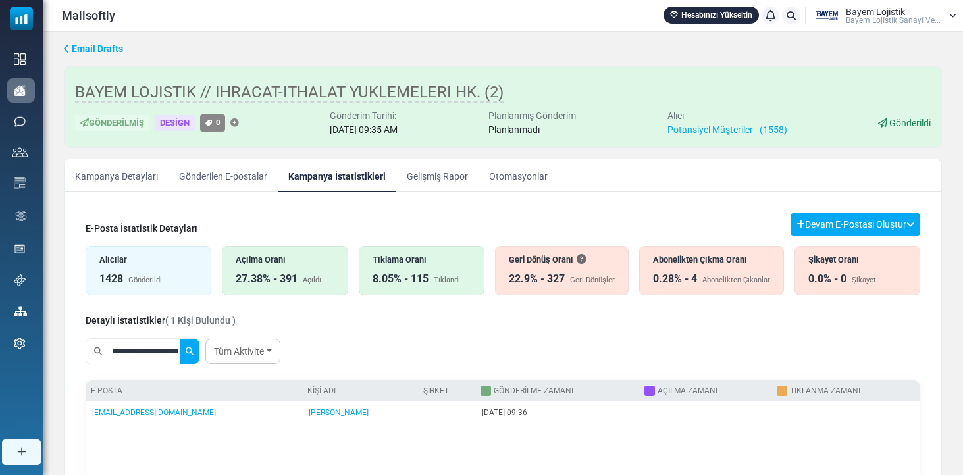
scroll to position [0, 0]
click at [728, 260] on div "Abonelikten Çıkma Oranı" at bounding box center [711, 259] width 117 height 13
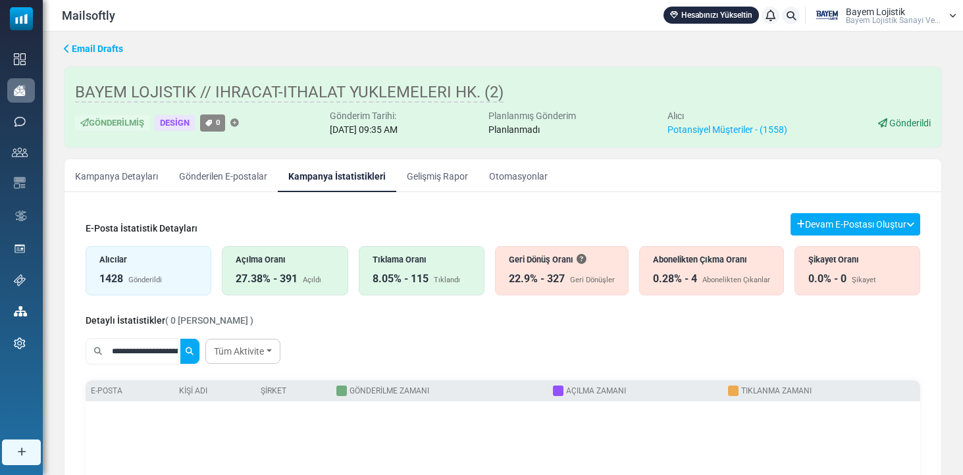
click at [180, 355] on input "**********" at bounding box center [144, 351] width 71 height 25
click at [198, 351] on button "submit" at bounding box center [190, 351] width 20 height 25
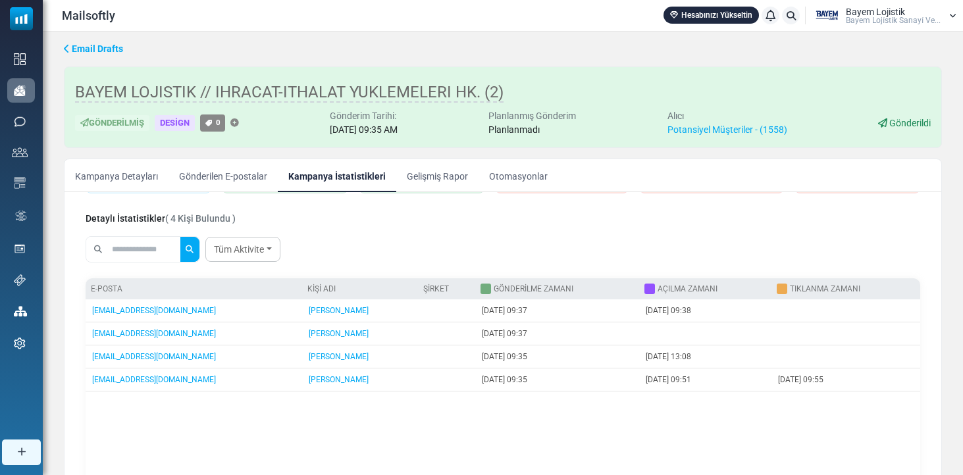
scroll to position [102, 0]
